Goal: Task Accomplishment & Management: Manage account settings

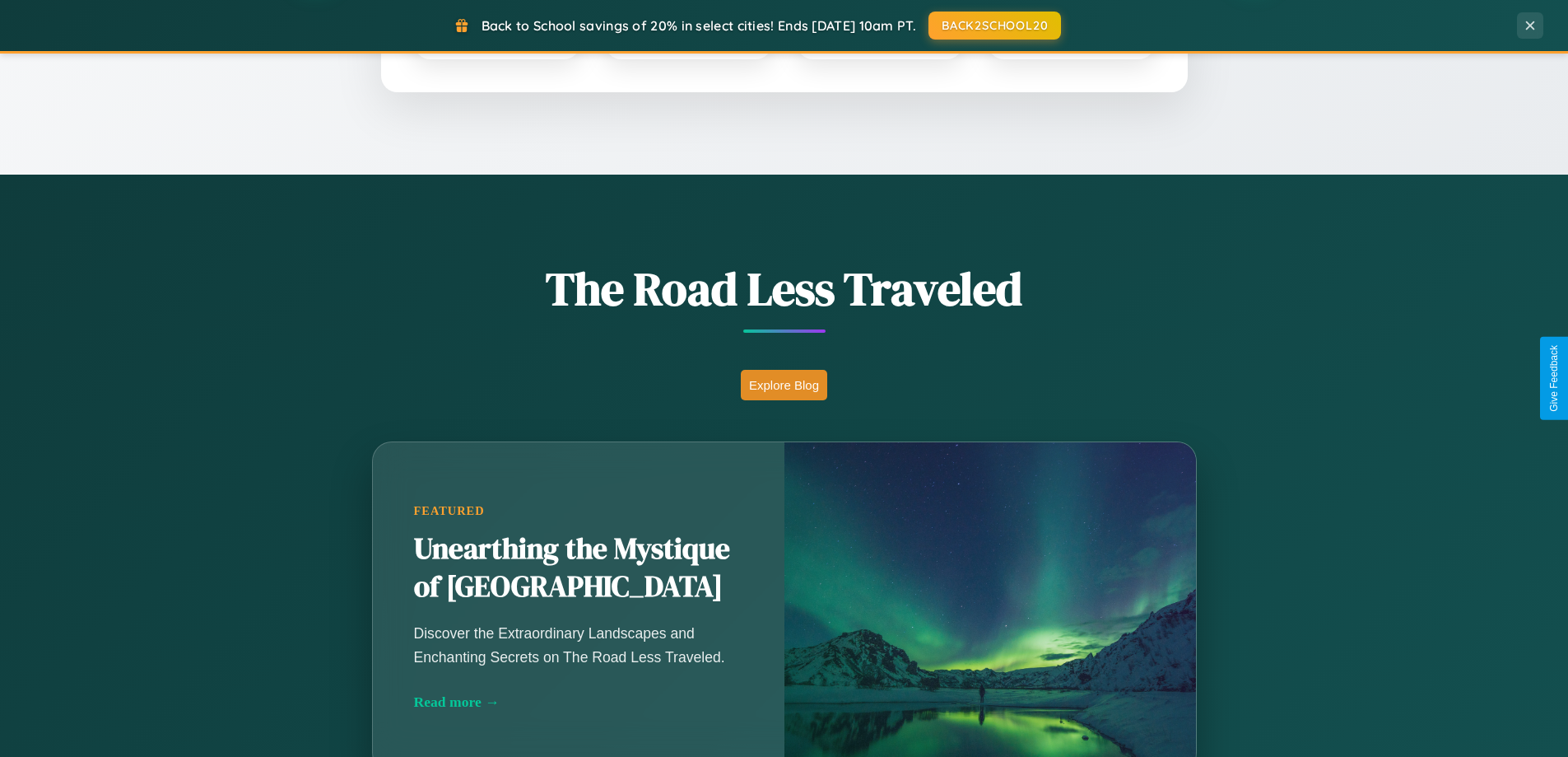
scroll to position [1133, 0]
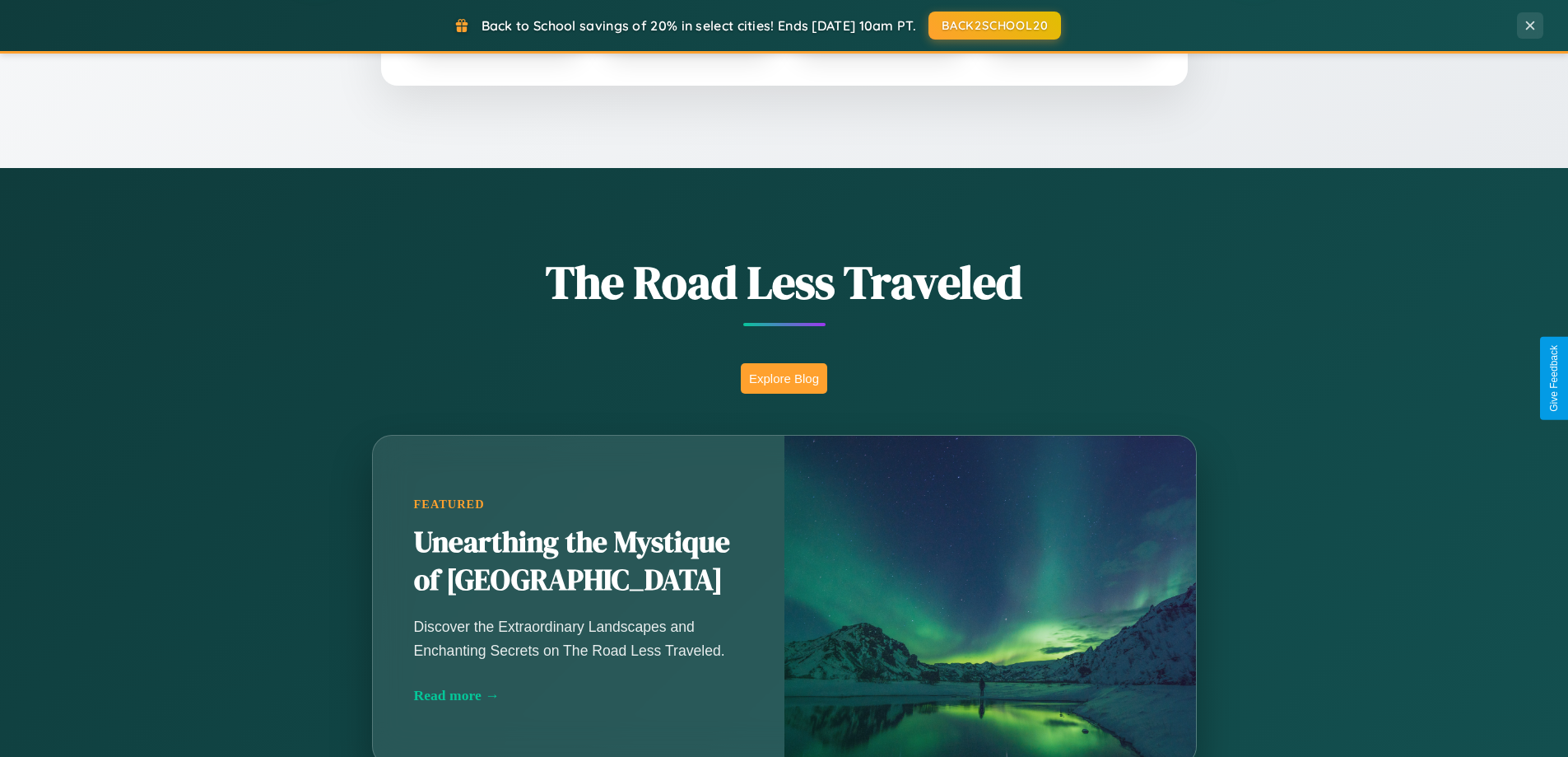
click at [784, 378] on button "Explore Blog" at bounding box center [784, 378] width 87 height 31
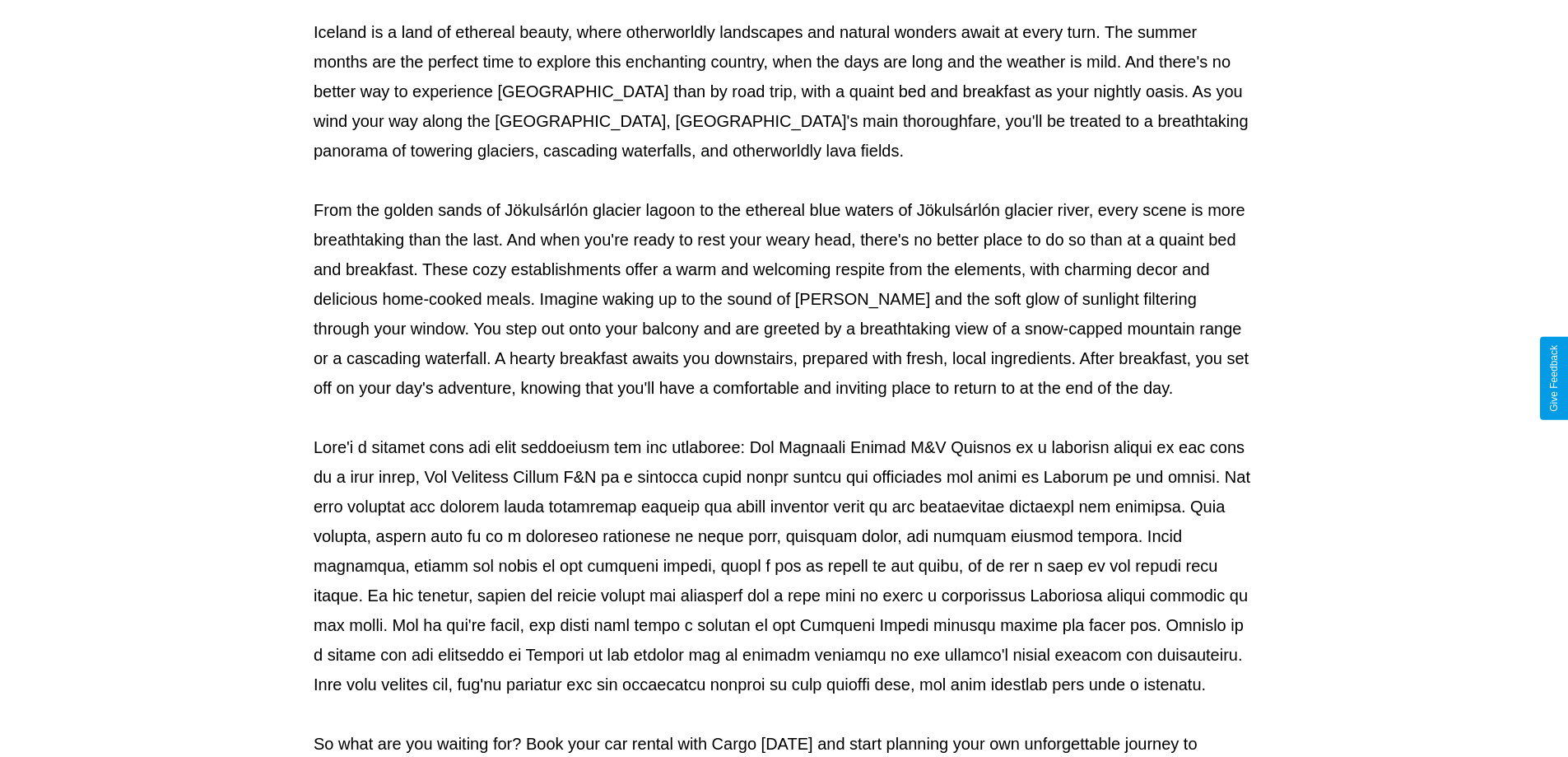
scroll to position [533, 0]
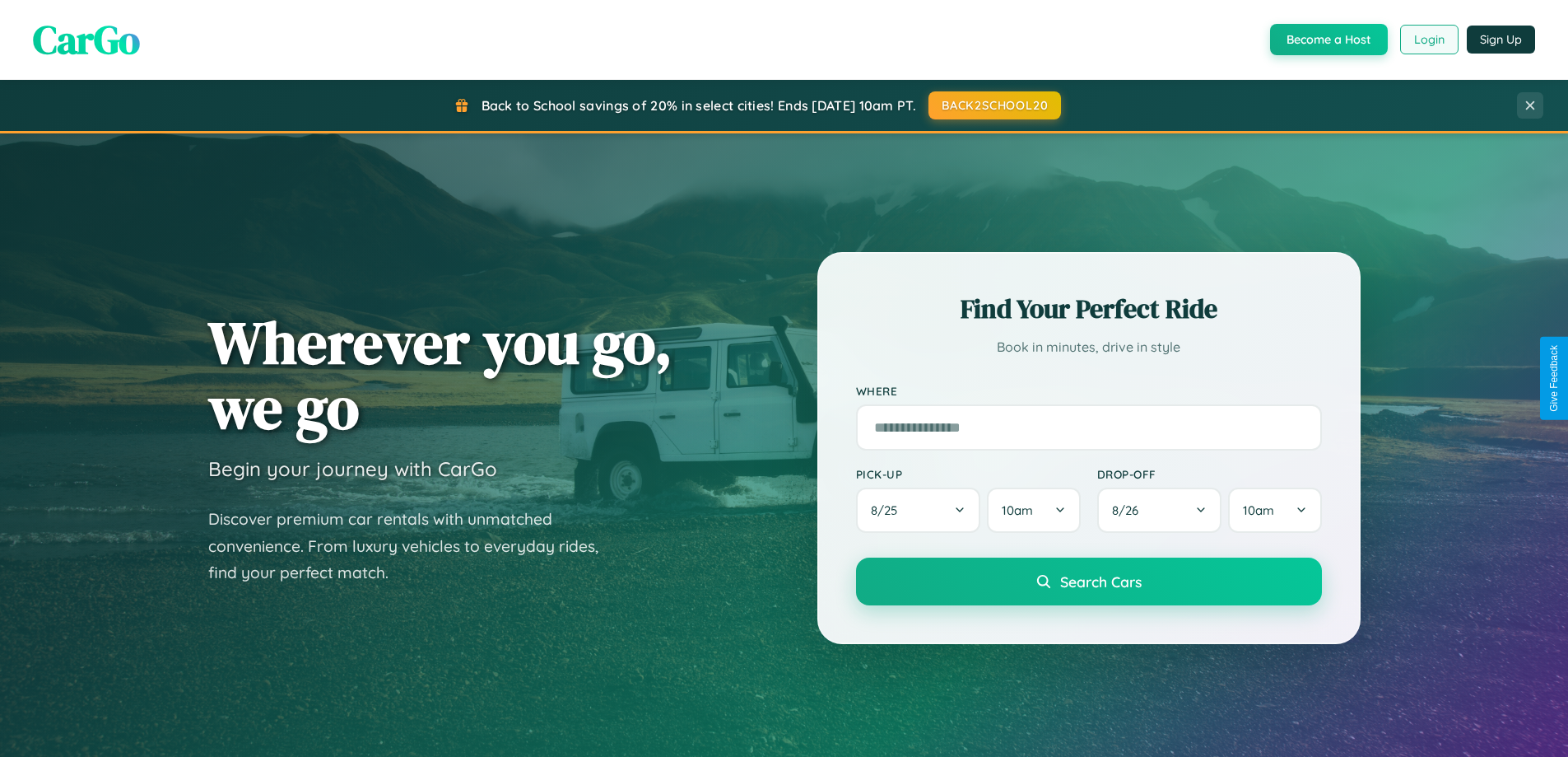
click at [1428, 39] on button "Login" at bounding box center [1429, 39] width 59 height 30
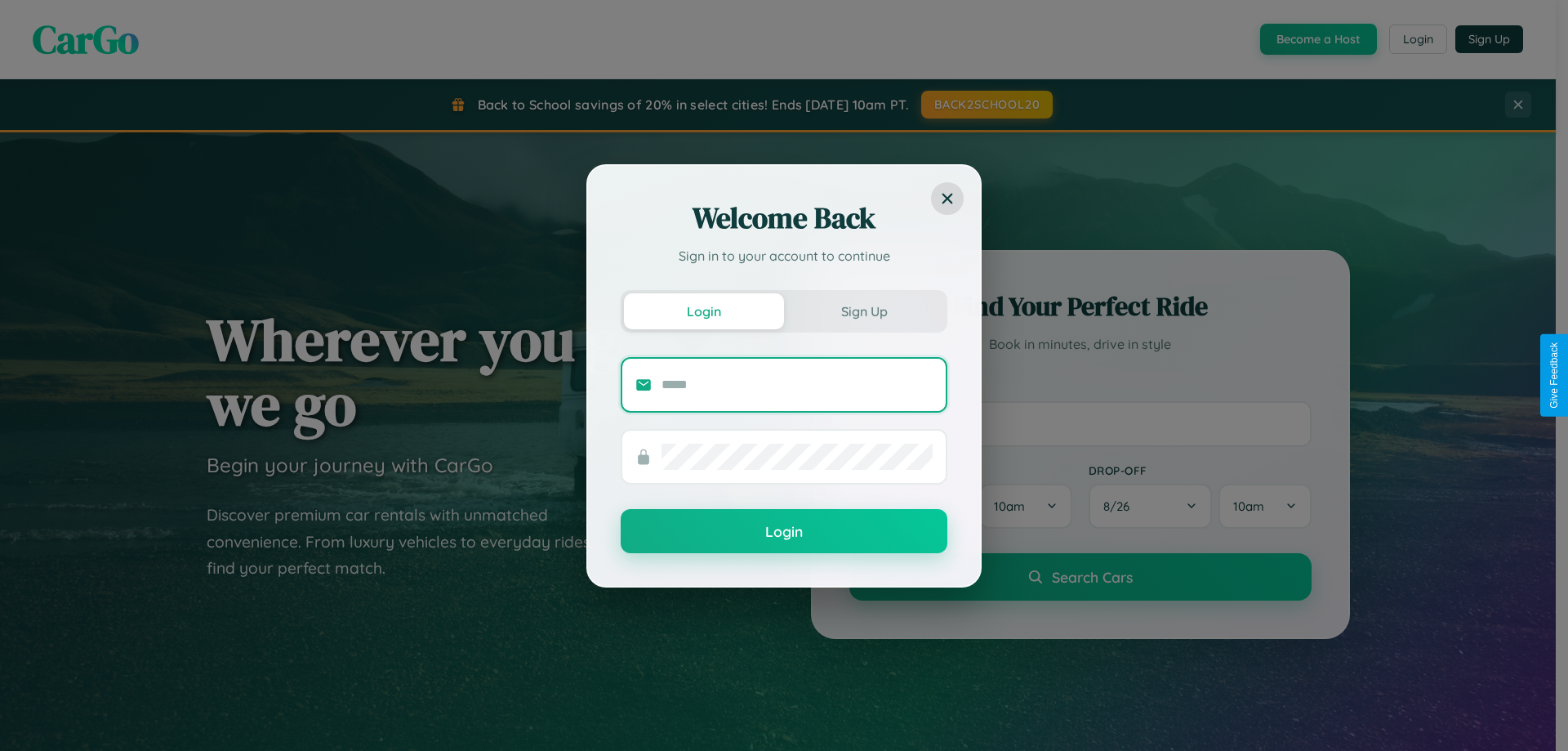
click at [797, 384] on input "text" at bounding box center [797, 384] width 271 height 26
type input "**********"
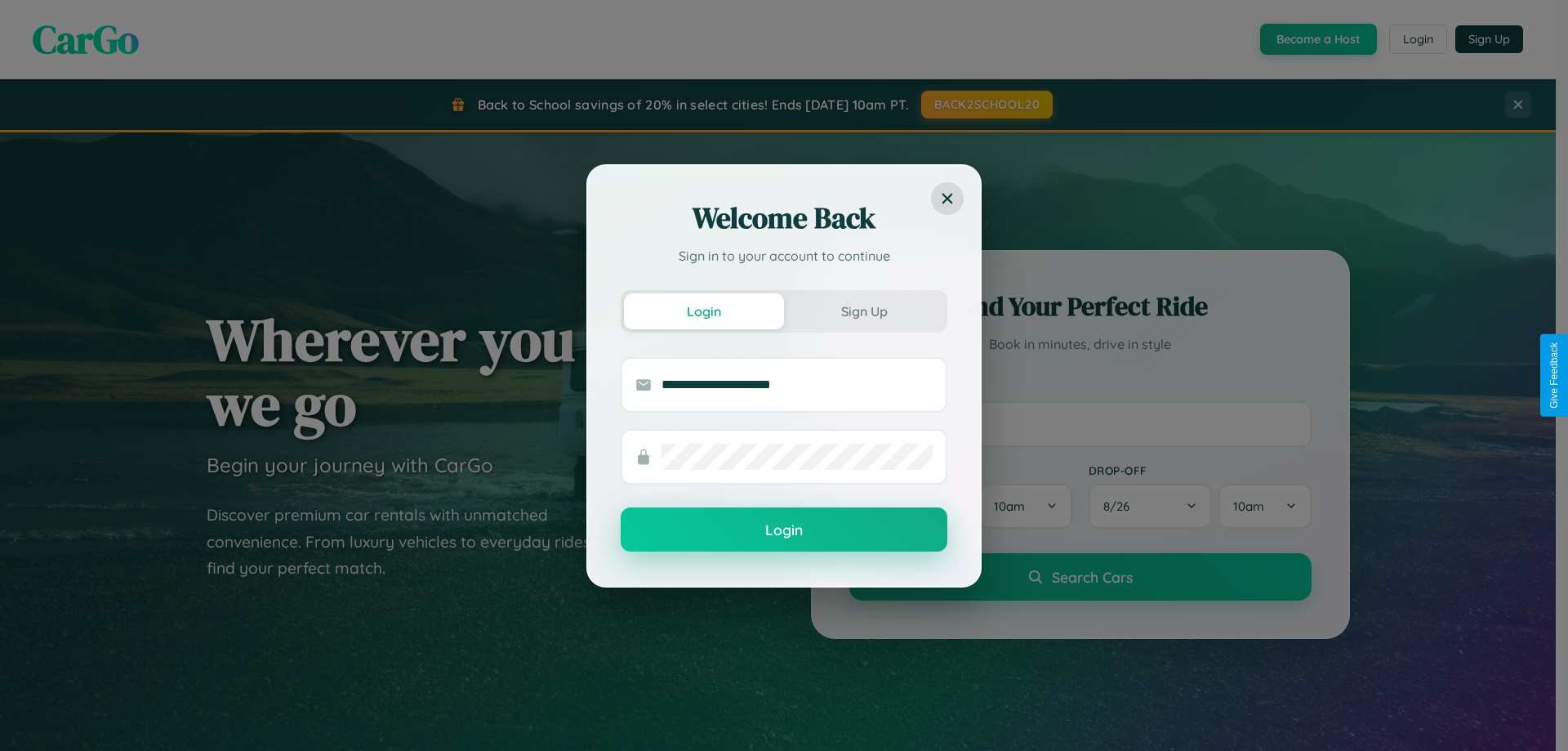
click at [784, 531] on button "Login" at bounding box center [784, 530] width 326 height 44
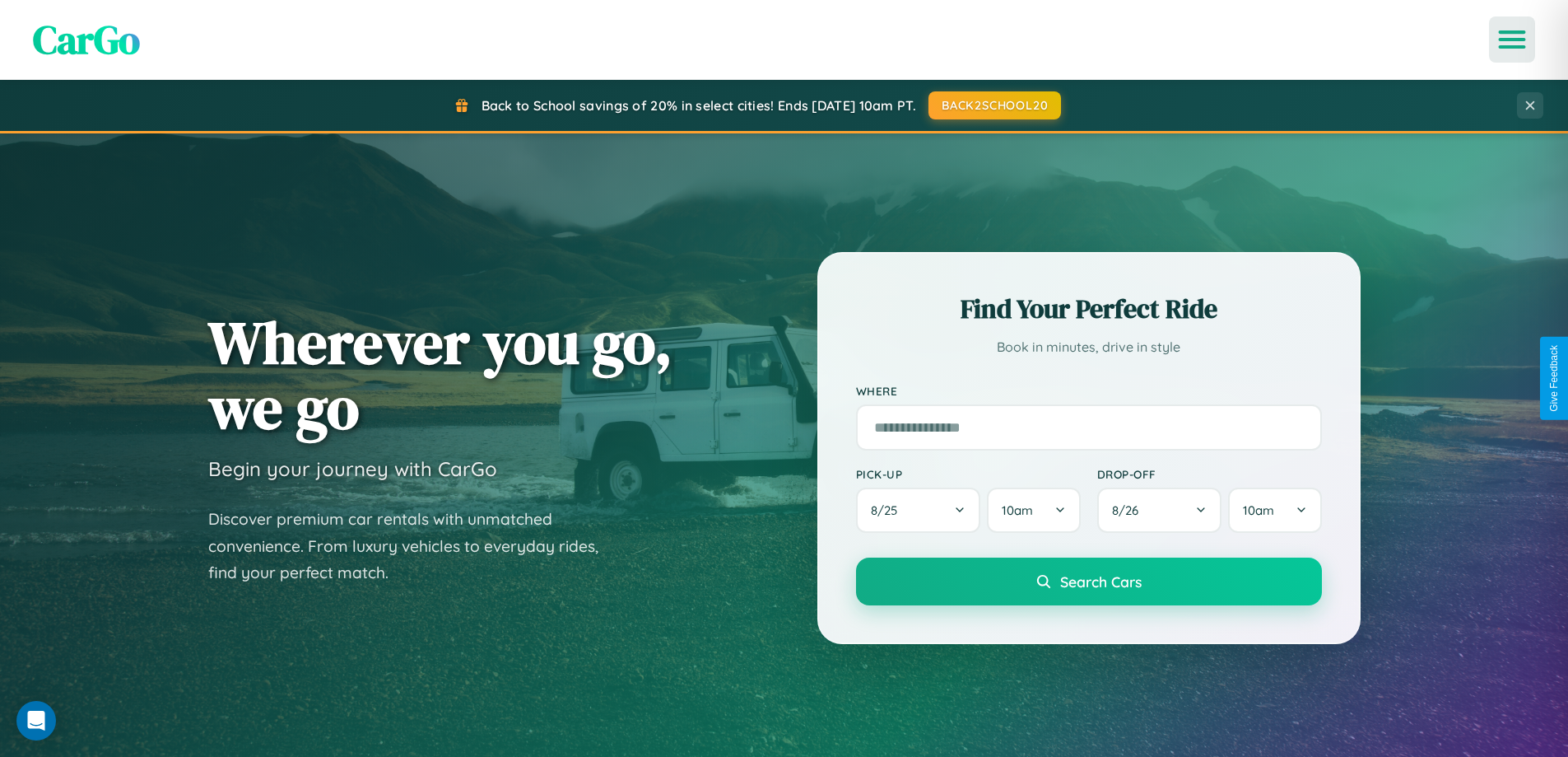
click at [1511, 39] on icon "Open menu" at bounding box center [1511, 38] width 24 height 14
